Goal: Task Accomplishment & Management: Manage account settings

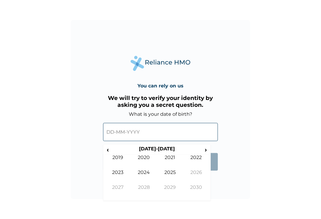
click at [112, 136] on input "text" at bounding box center [160, 132] width 115 height 18
drag, startPoint x: 114, startPoint y: 131, endPoint x: 108, endPoint y: 132, distance: 6.4
click at [108, 132] on input "text" at bounding box center [160, 132] width 115 height 18
click at [108, 152] on span "‹" at bounding box center [108, 149] width 6 height 7
click at [108, 151] on span "‹" at bounding box center [108, 149] width 6 height 7
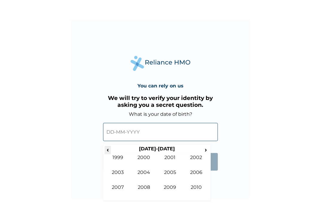
click at [108, 151] on span "‹" at bounding box center [108, 149] width 6 height 7
click at [118, 190] on td "1977" at bounding box center [118, 192] width 26 height 15
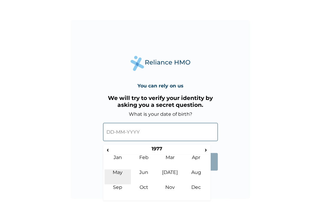
click at [122, 175] on td "May" at bounding box center [118, 177] width 26 height 15
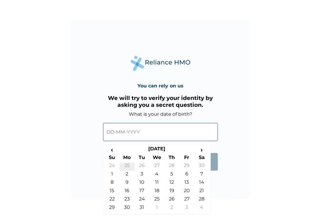
click at [126, 166] on td "25" at bounding box center [127, 167] width 15 height 8
type input "25-04-1977"
click at [126, 132] on input "25-04-1977" at bounding box center [160, 132] width 115 height 18
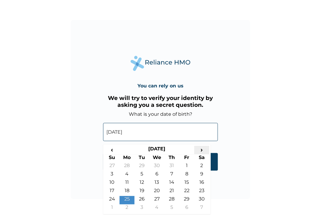
click at [204, 151] on span "›" at bounding box center [201, 149] width 15 height 7
click at [124, 166] on td "25" at bounding box center [127, 167] width 15 height 8
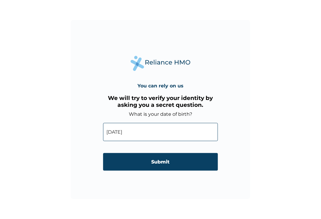
click at [119, 134] on input "25-04-1977" at bounding box center [160, 132] width 115 height 18
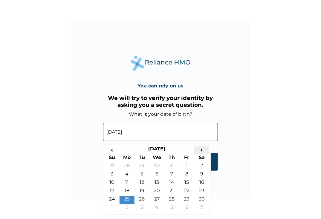
click at [207, 153] on span "›" at bounding box center [201, 149] width 15 height 7
click at [203, 152] on span "›" at bounding box center [201, 149] width 15 height 7
click at [111, 153] on span "‹" at bounding box center [112, 149] width 15 height 7
click at [125, 166] on td "25" at bounding box center [127, 167] width 15 height 8
click at [126, 165] on input "Submit" at bounding box center [160, 162] width 115 height 18
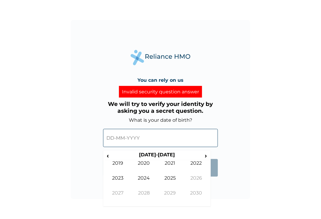
click at [128, 140] on input "text" at bounding box center [160, 138] width 115 height 18
click at [109, 155] on span "‹" at bounding box center [108, 155] width 6 height 7
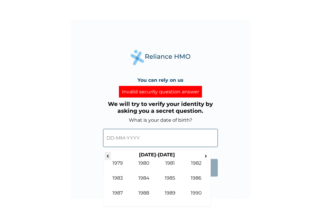
click at [109, 155] on span "‹" at bounding box center [108, 155] width 6 height 7
click at [120, 193] on td "1977" at bounding box center [118, 197] width 26 height 15
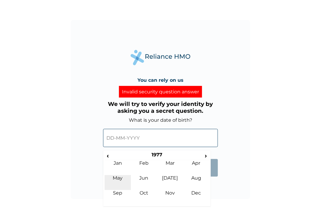
click at [122, 180] on td "May" at bounding box center [118, 182] width 26 height 15
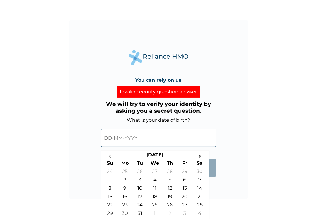
click at [212, 191] on div "You can rely on us Invalid security question answer We will try to verify your …" at bounding box center [158, 109] width 179 height 179
click at [158, 207] on td "25" at bounding box center [154, 206] width 15 height 8
type input "25-05-1977"
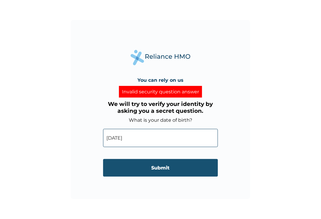
click at [171, 170] on input "Submit" at bounding box center [160, 168] width 115 height 18
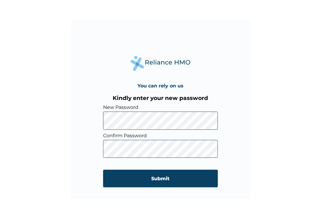
click at [96, 123] on div "You can rely on us Kindly enter your new password New Password Confirm Password…" at bounding box center [160, 109] width 179 height 179
click at [98, 147] on div "You can rely on us Kindly enter your new password New Password Confirm Password…" at bounding box center [160, 109] width 179 height 179
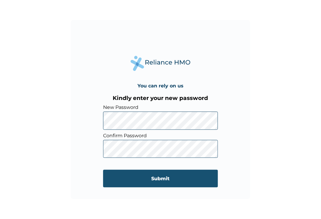
click at [151, 180] on input "Submit" at bounding box center [160, 179] width 115 height 18
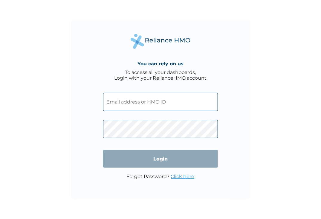
click at [124, 109] on input "text" at bounding box center [160, 102] width 115 height 18
type input "[PERSON_NAME][EMAIL_ADDRESS][DOMAIN_NAME]"
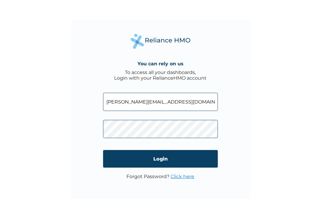
click input "Login" at bounding box center [160, 159] width 115 height 18
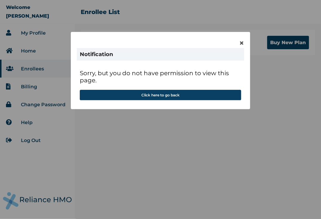
click at [244, 41] on div "× Notification Sorry, but you do not have permission to view this page. Click h…" at bounding box center [160, 70] width 179 height 77
click at [241, 45] on span "×" at bounding box center [241, 43] width 5 height 10
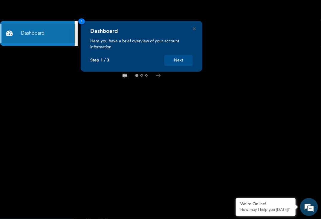
click at [54, 79] on rect at bounding box center [160, 109] width 321 height 219
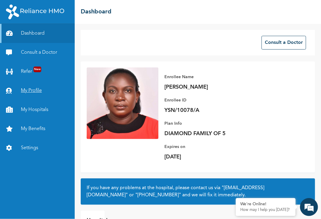
click at [26, 90] on link "My Profile" at bounding box center [37, 90] width 75 height 19
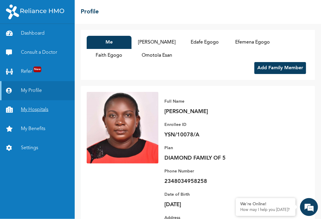
click at [44, 109] on link "My Hospitals" at bounding box center [37, 109] width 75 height 19
